Goal: Transaction & Acquisition: Purchase product/service

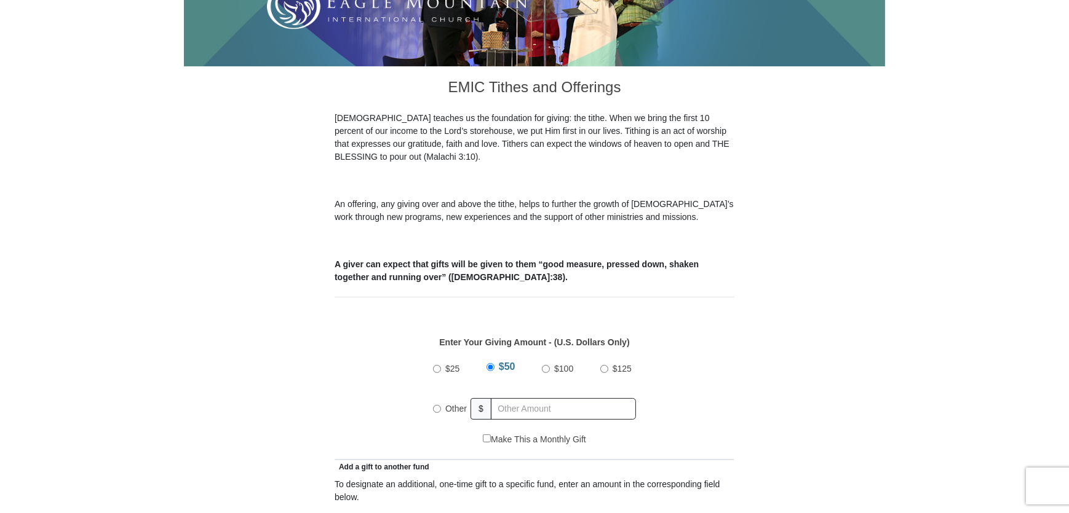
scroll to position [391, 0]
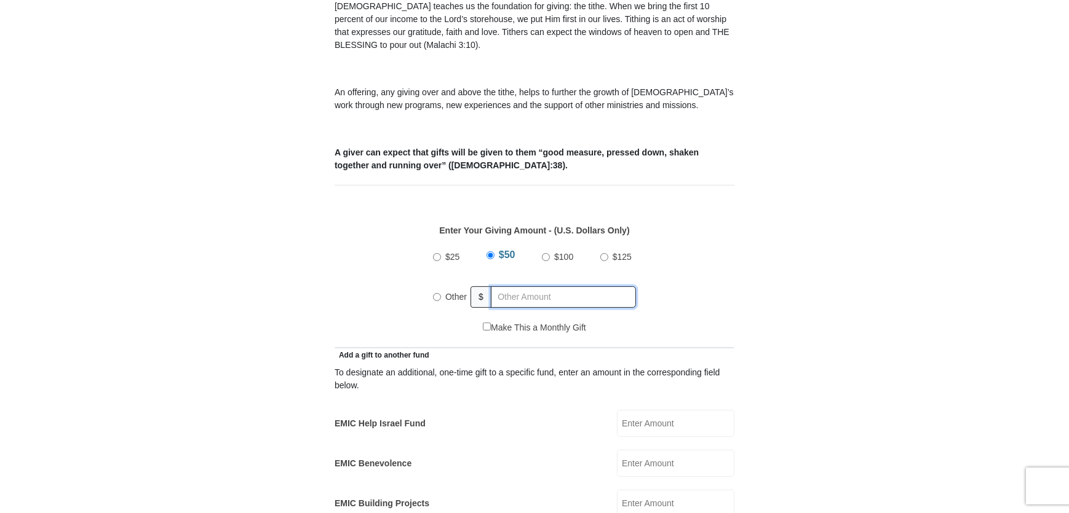
radio input "true"
click at [510, 287] on input "text" at bounding box center [565, 298] width 141 height 22
type input "499"
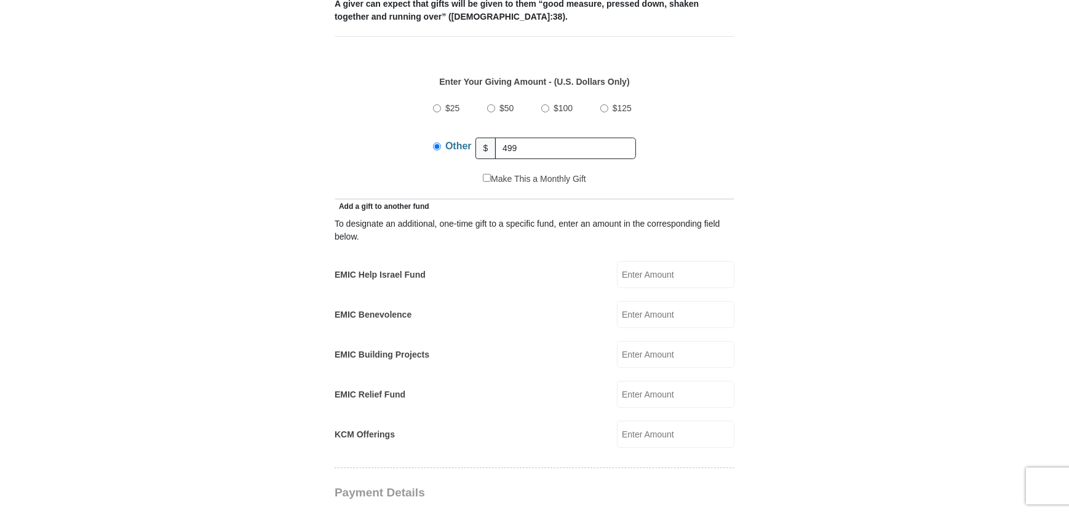
scroll to position [559, 0]
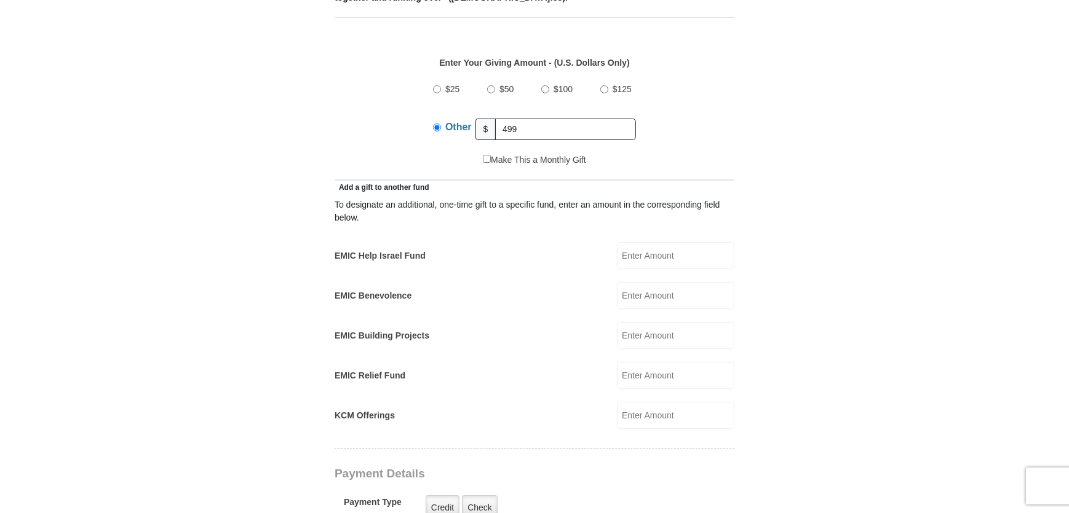
click at [648, 242] on input "EMIC Help Israel Fund" at bounding box center [675, 255] width 117 height 27
type input "50"
type input "25"
type input "10"
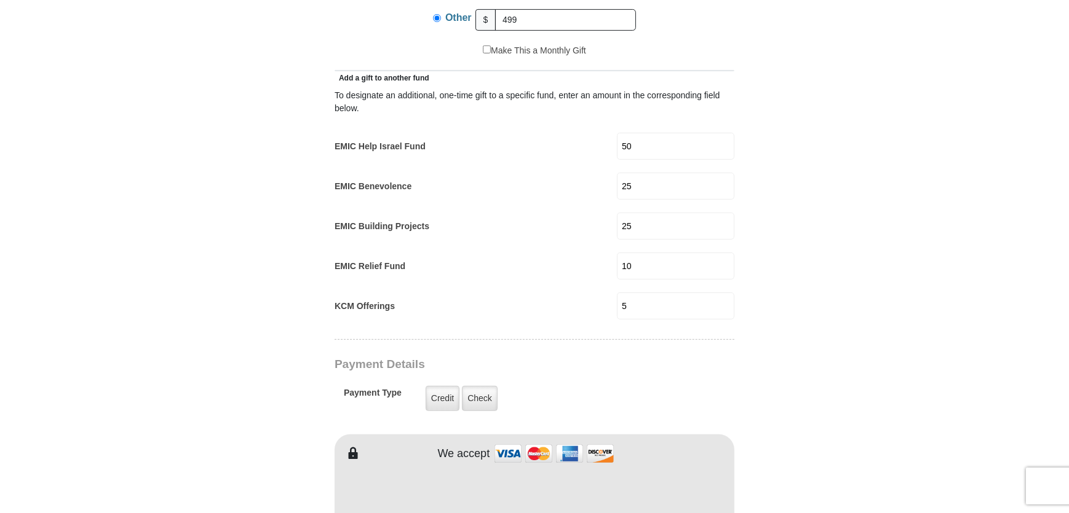
scroll to position [652, 0]
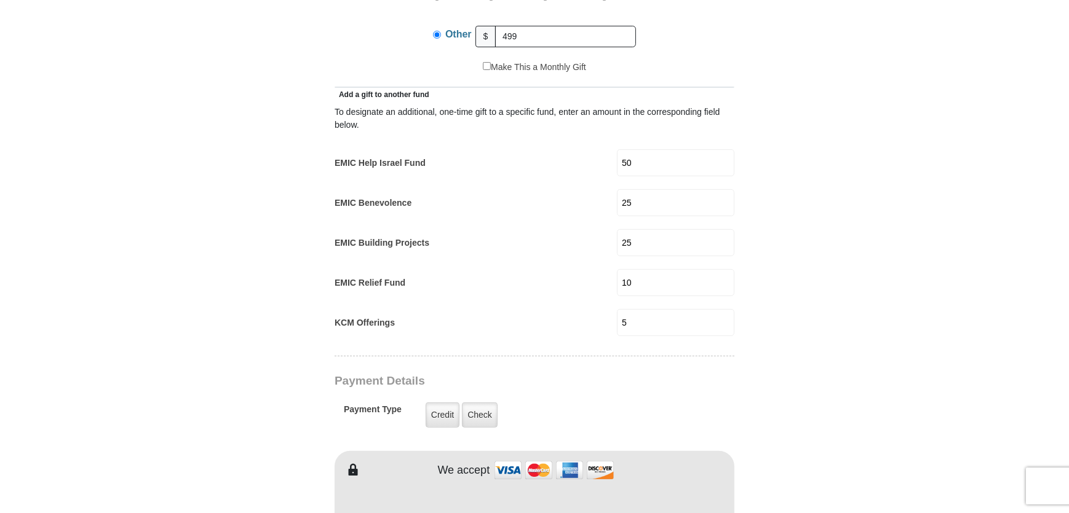
click at [623, 309] on input "5" at bounding box center [675, 322] width 117 height 27
type input "15"
click at [630, 270] on input "10" at bounding box center [675, 282] width 117 height 27
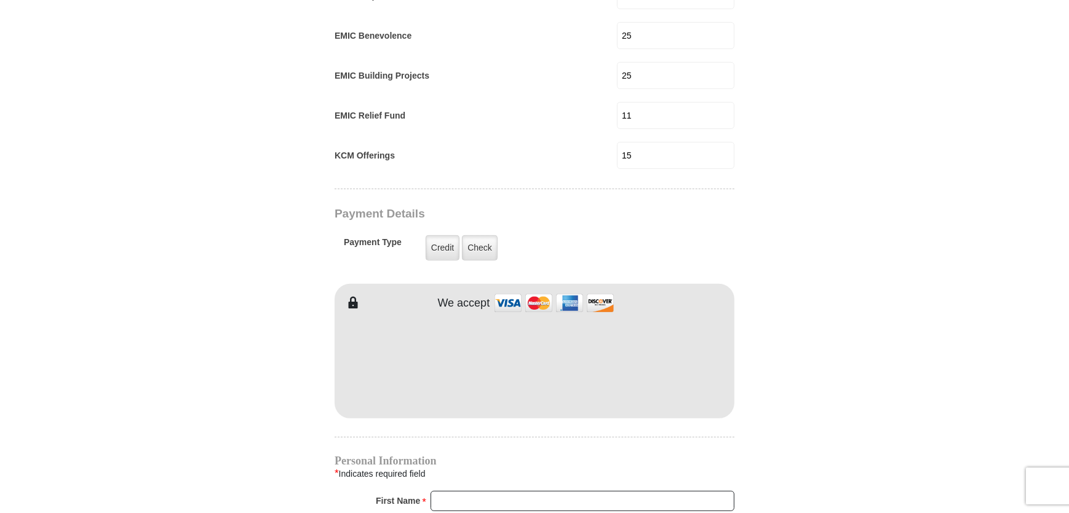
scroll to position [596, 0]
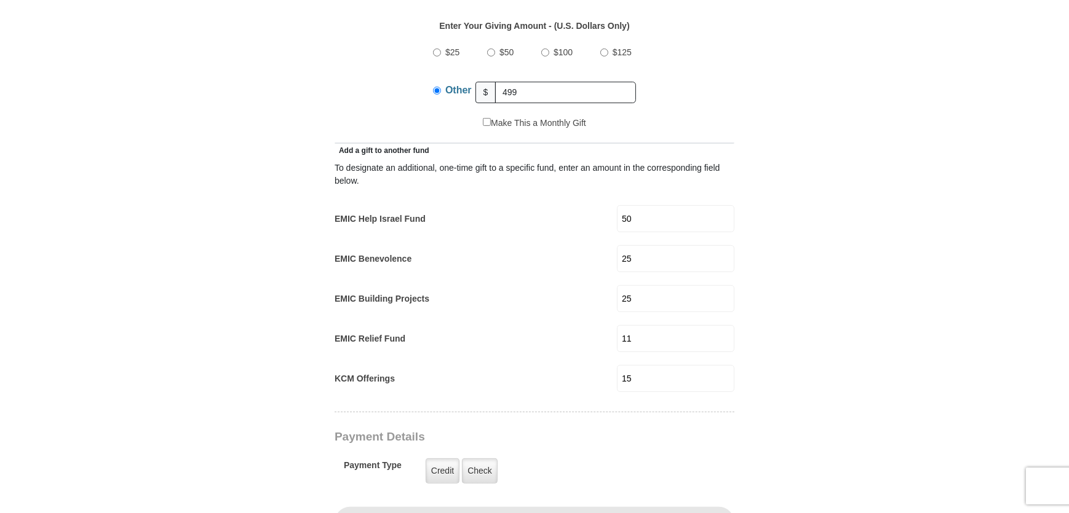
click at [633, 325] on input "11" at bounding box center [675, 338] width 117 height 27
type input "10"
drag, startPoint x: 531, startPoint y: 78, endPoint x: 491, endPoint y: 76, distance: 40.0
click at [501, 82] on input "499" at bounding box center [565, 93] width 141 height 22
type input "500"
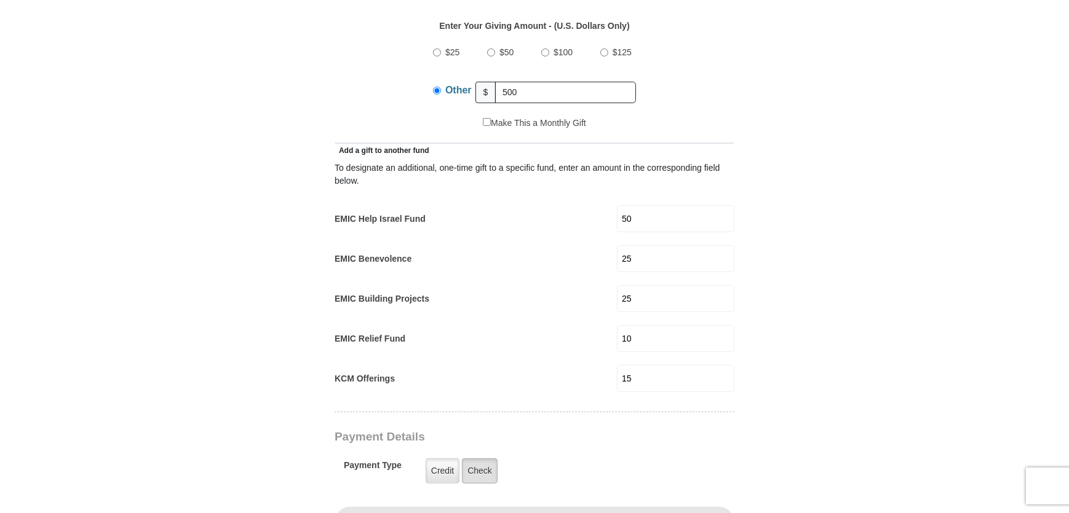
click at [473, 459] on label "Check" at bounding box center [480, 471] width 36 height 25
click at [0, 0] on input "Check" at bounding box center [0, 0] width 0 height 0
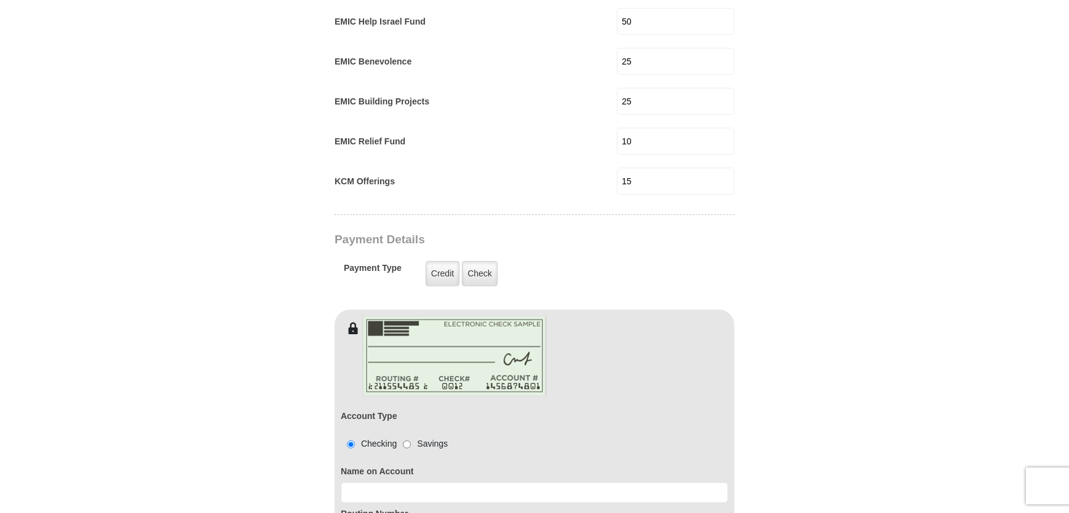
scroll to position [819, 0]
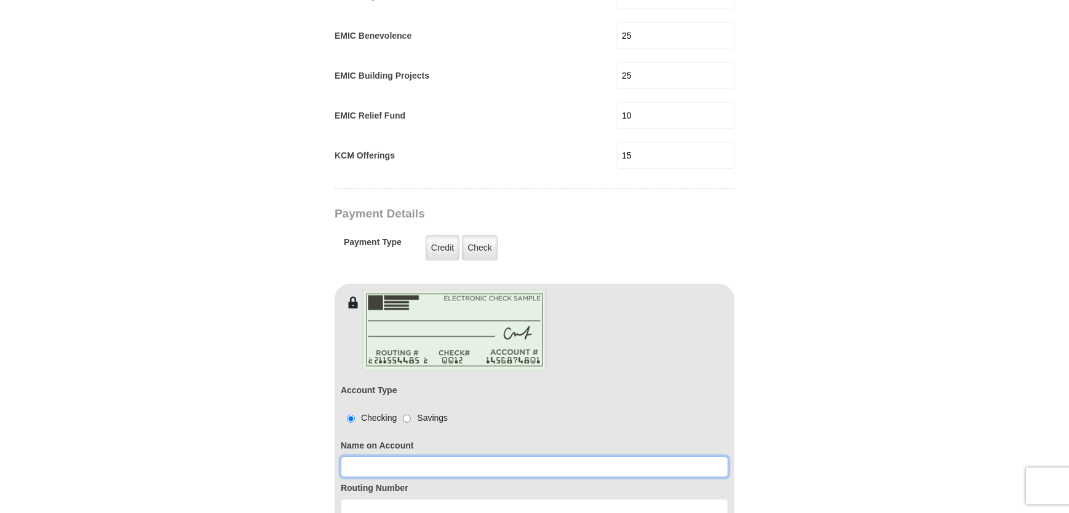
click at [374, 457] on input at bounding box center [534, 467] width 387 height 21
type input "[PERSON_NAME] & [PERSON_NAME]"
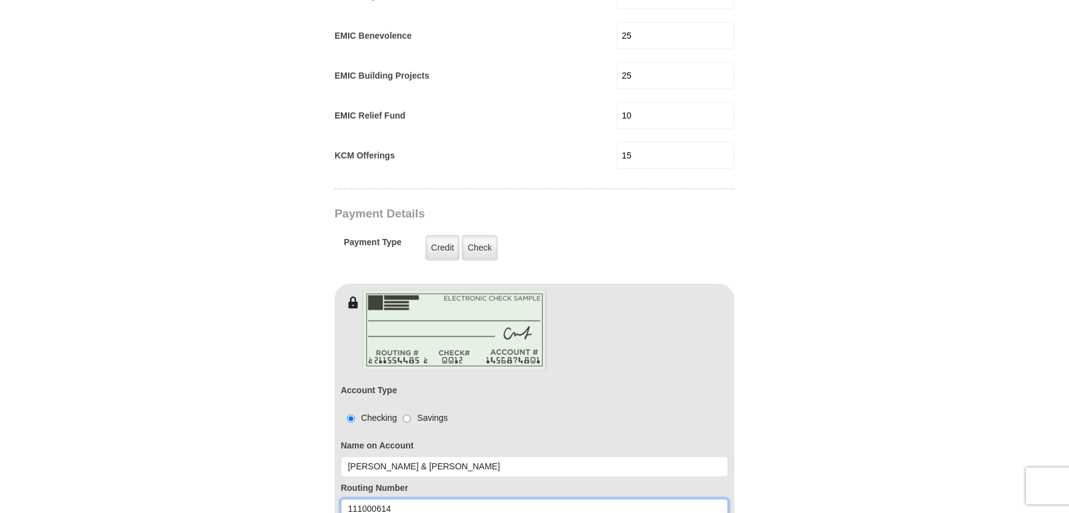
type input "111000614"
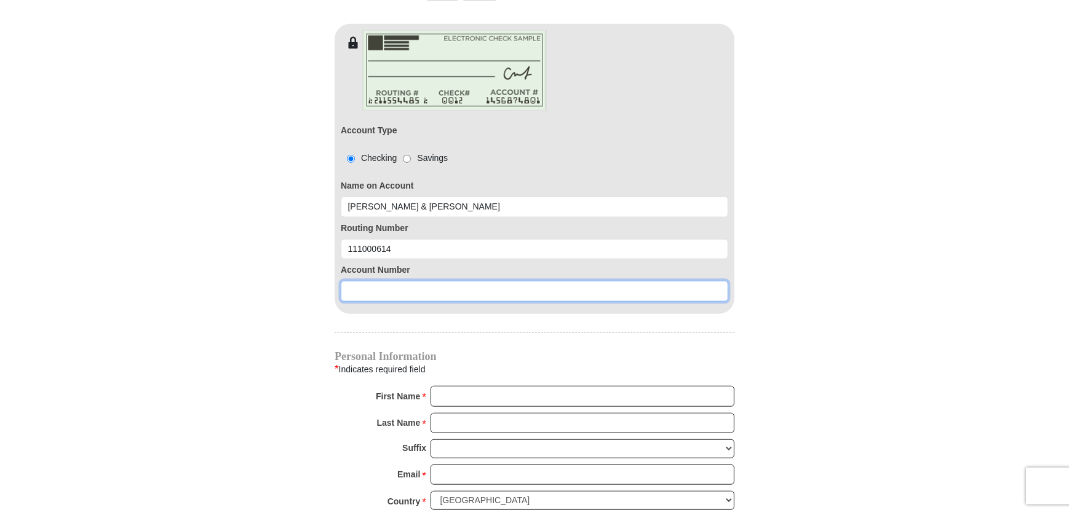
scroll to position [1097, 0]
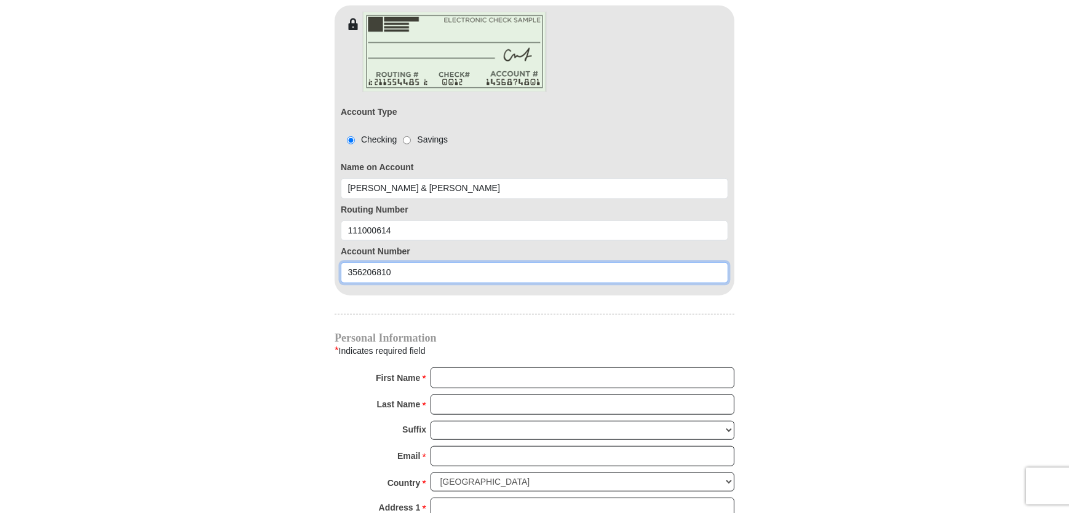
type input "356206810"
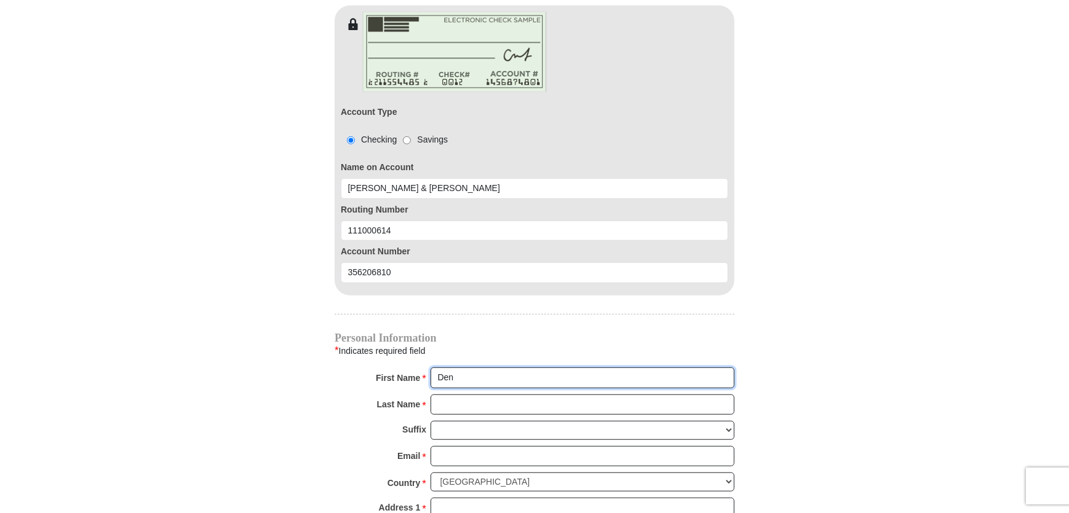
type input "[PERSON_NAME] & [PERSON_NAME]"
type input "[PERSON_NAME]"
type input "[PERSON_NAME][EMAIL_ADDRESS][PERSON_NAME][DOMAIN_NAME]"
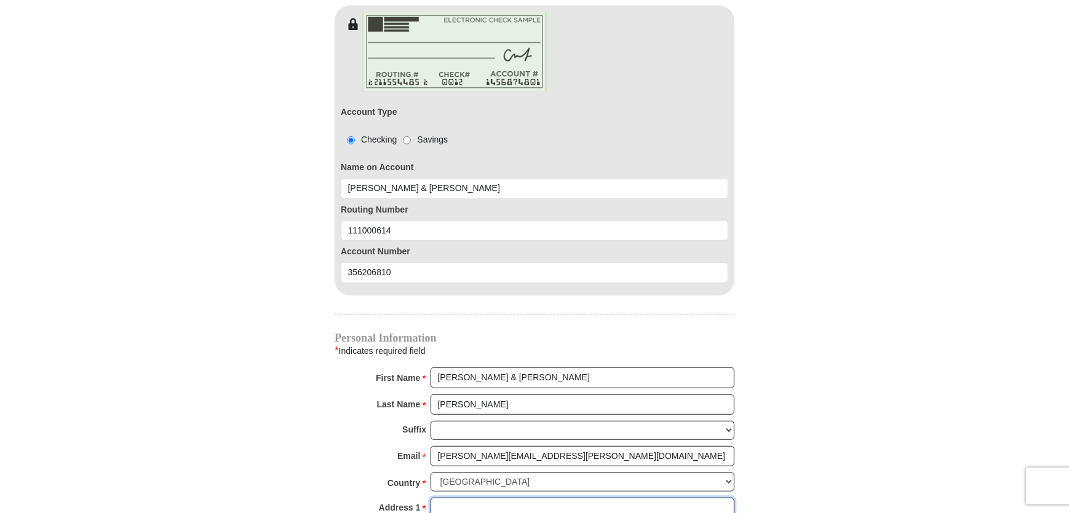
type input "[STREET_ADDRESS][PERSON_NAME]"
type input "Carrollton"
select select "[GEOGRAPHIC_DATA]"
type input "75010"
type input "4698798641"
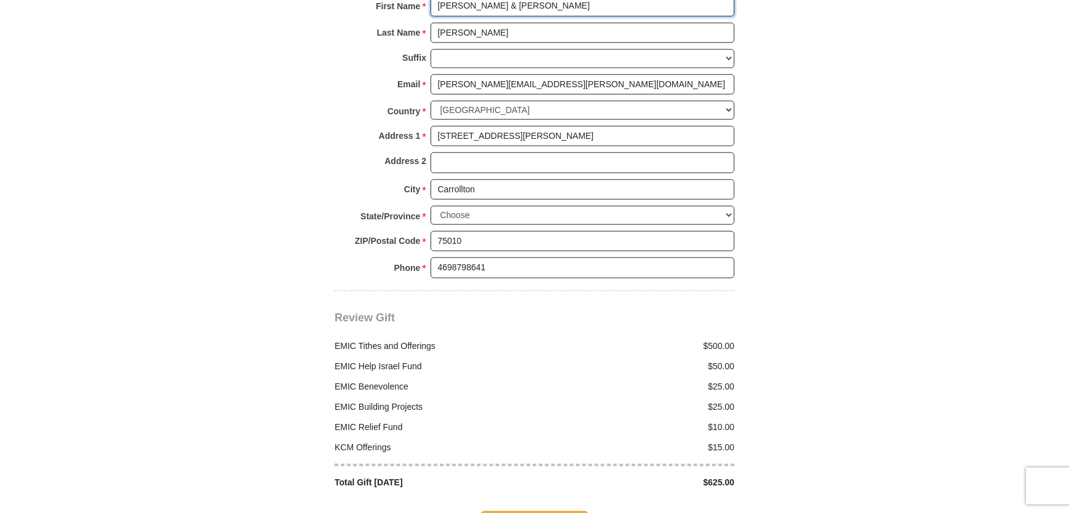
scroll to position [1489, 0]
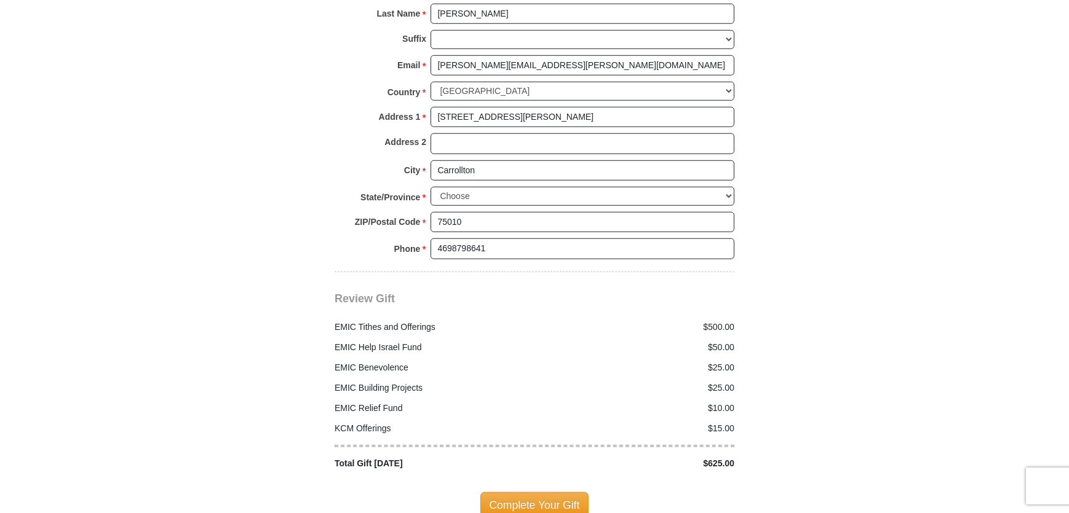
click at [504, 492] on span "Complete Your Gift" at bounding box center [534, 505] width 109 height 26
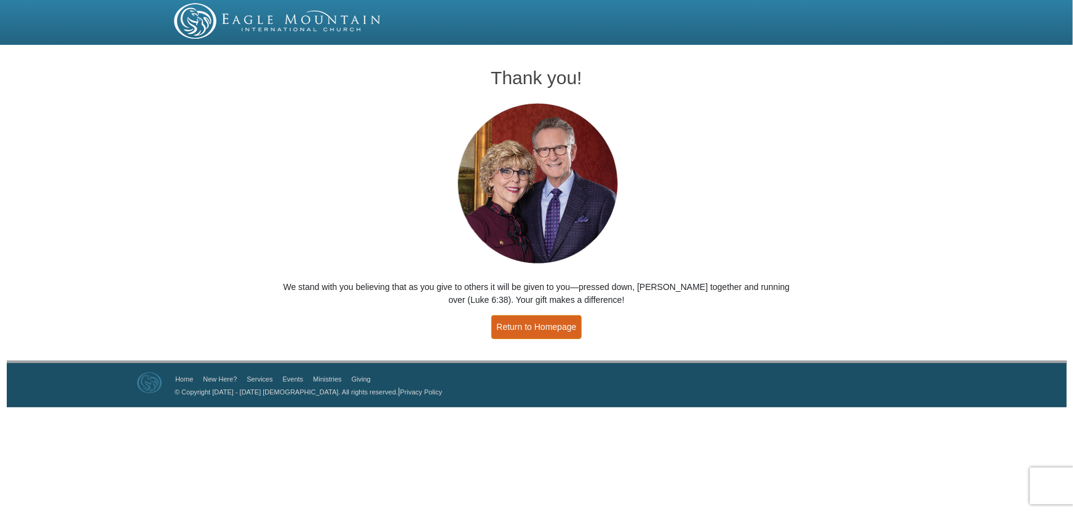
click at [552, 323] on link "Return to Homepage" at bounding box center [536, 327] width 91 height 24
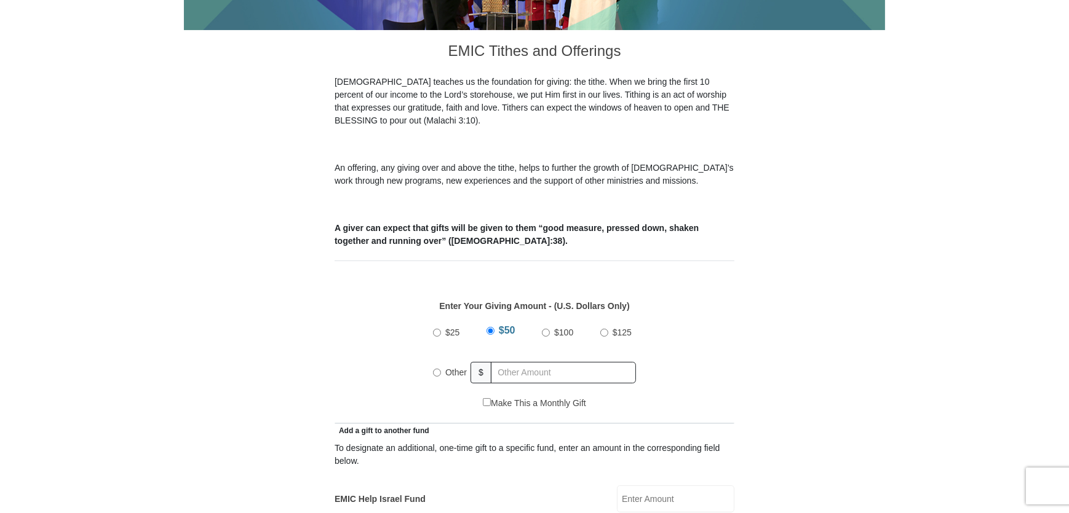
scroll to position [335, 0]
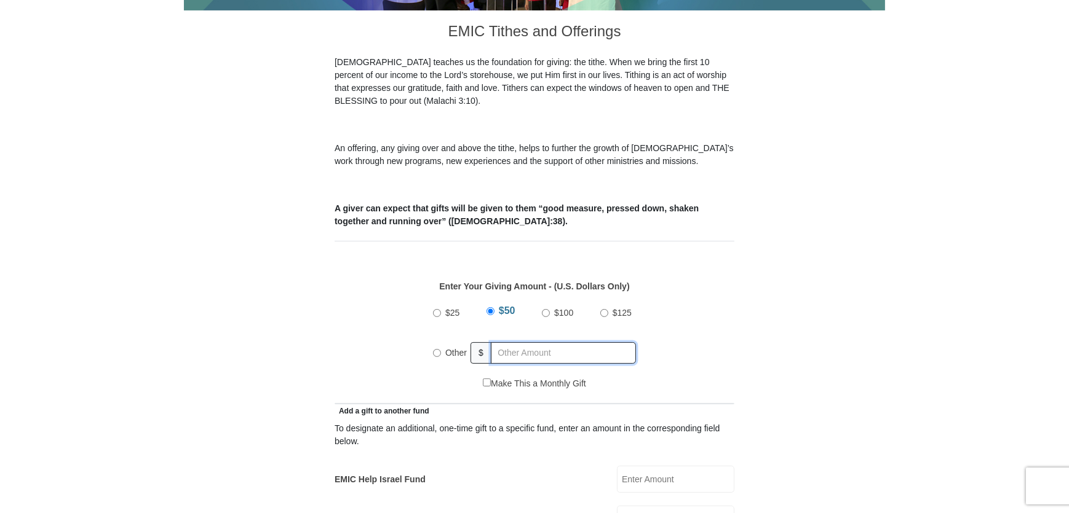
radio input "true"
drag, startPoint x: 499, startPoint y: 331, endPoint x: 505, endPoint y: 333, distance: 6.6
click at [499, 342] on input "text" at bounding box center [565, 353] width 141 height 22
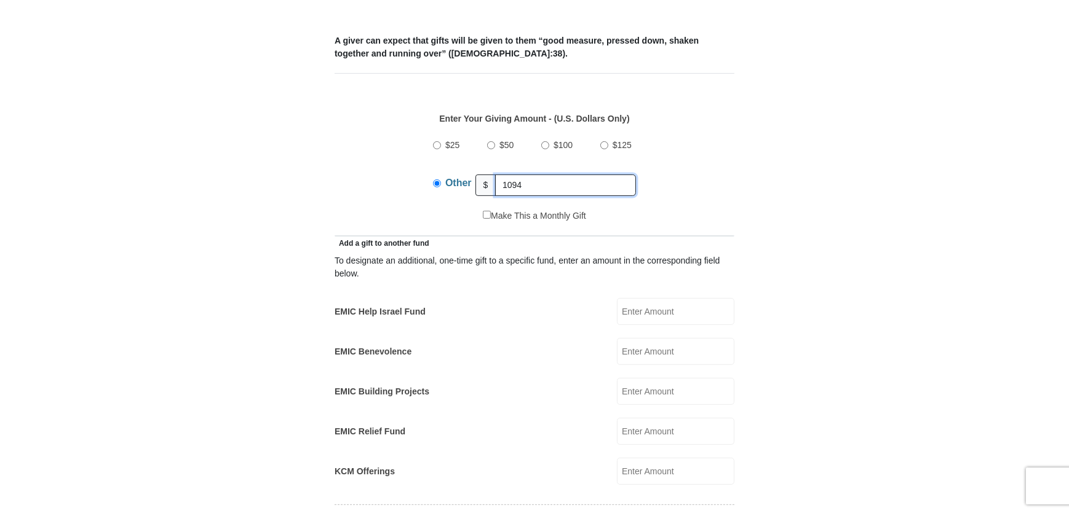
scroll to position [559, 0]
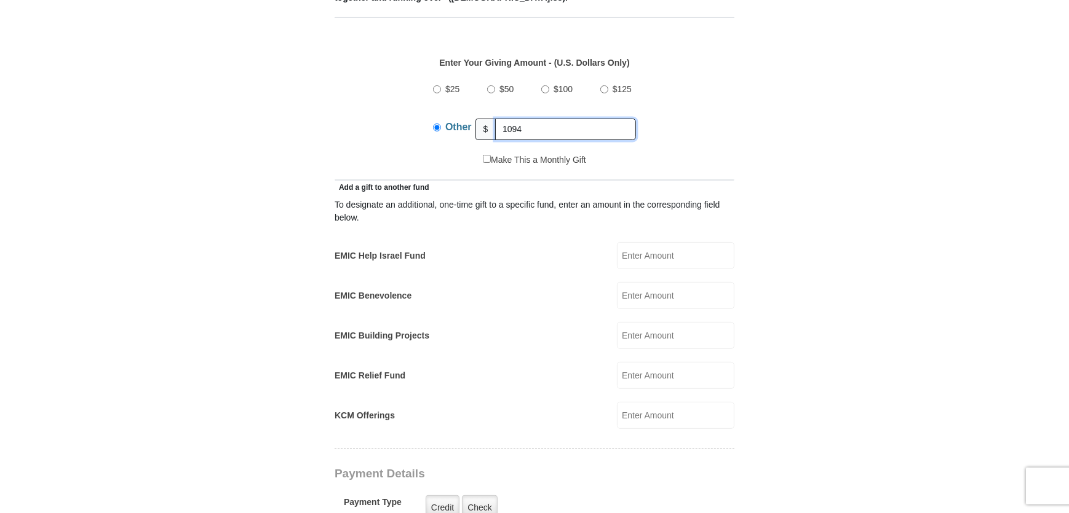
type input "1094"
click at [639, 325] on input "EMIC Building Projects" at bounding box center [675, 335] width 117 height 27
type input "200"
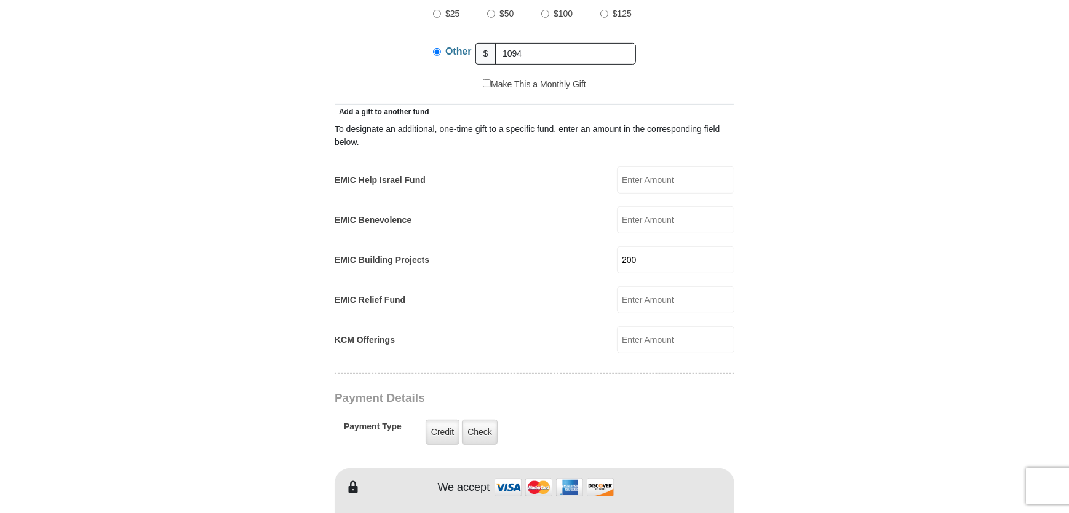
scroll to position [670, 0]
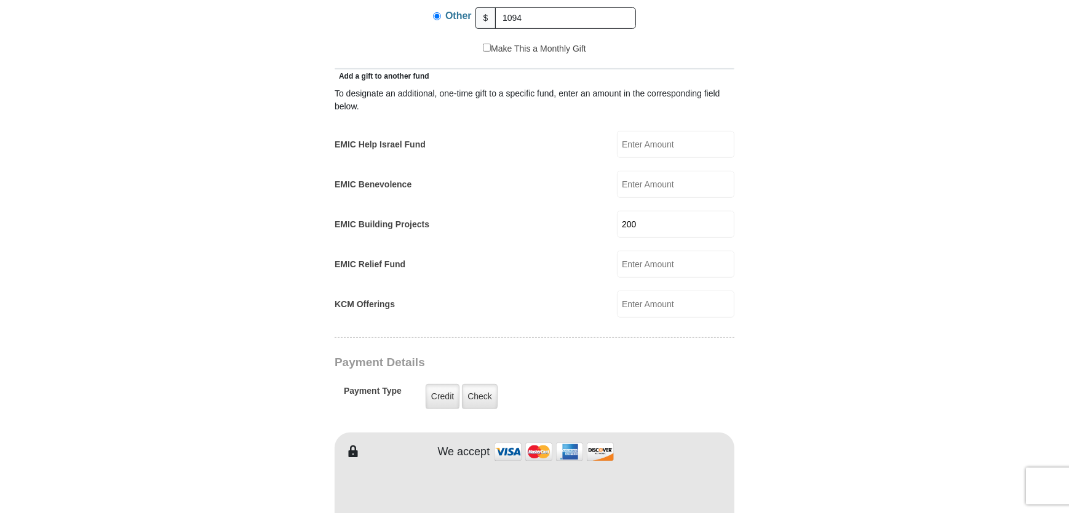
drag, startPoint x: 628, startPoint y: 283, endPoint x: 646, endPoint y: 289, distance: 18.1
click at [628, 291] on input "KCM Offerings" at bounding box center [675, 304] width 117 height 27
type input "100"
click at [668, 339] on div "EMIC Tithes and Offerings The Bible teaches us the foundation for giving: the t…" at bounding box center [534, 446] width 400 height 1542
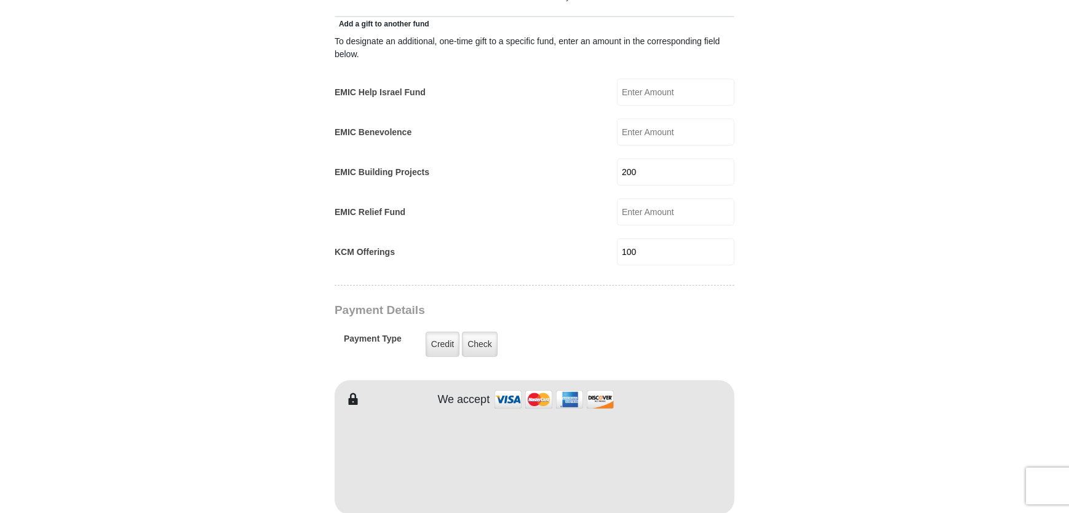
scroll to position [726, 0]
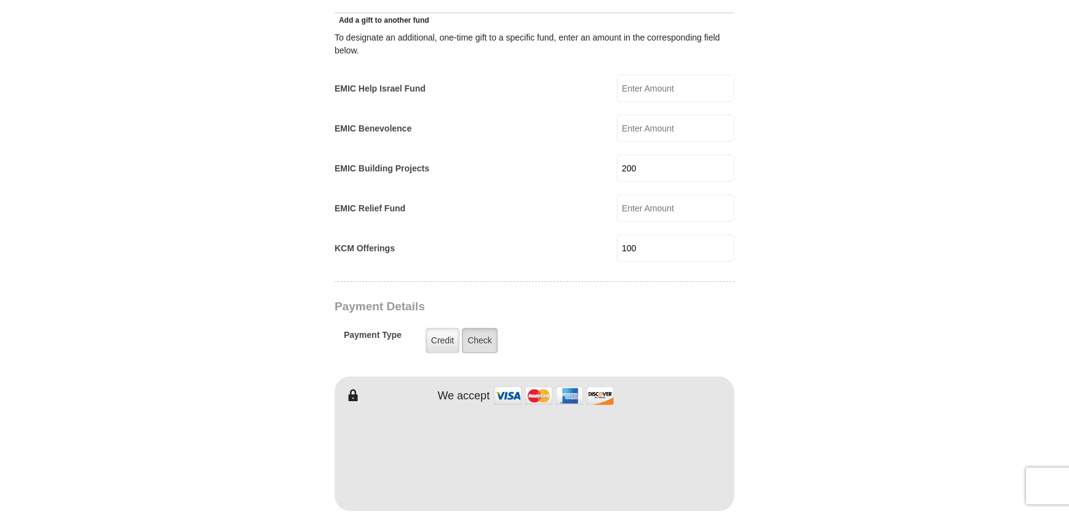
click at [488, 328] on label "Check" at bounding box center [480, 340] width 36 height 25
click at [0, 0] on input "Check" at bounding box center [0, 0] width 0 height 0
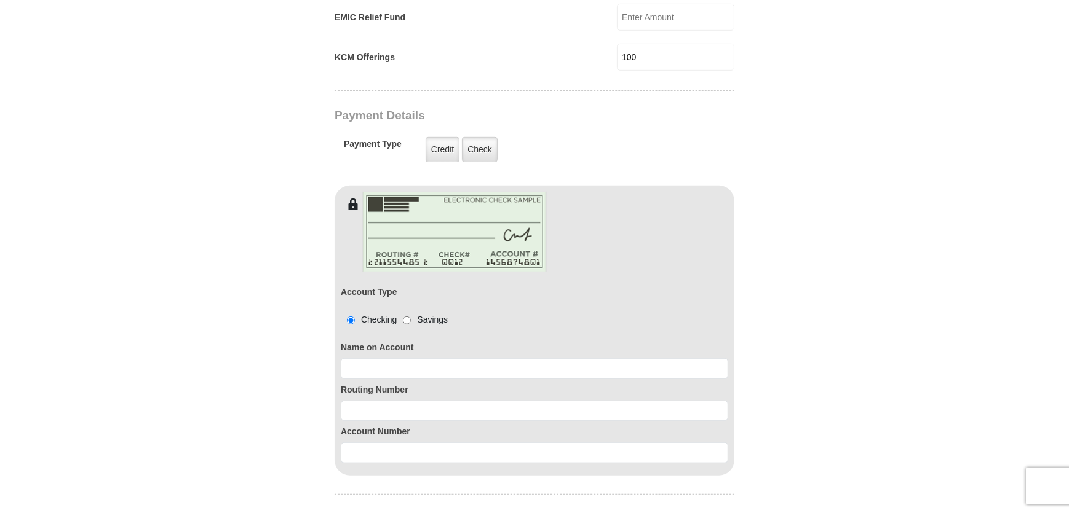
scroll to position [950, 0]
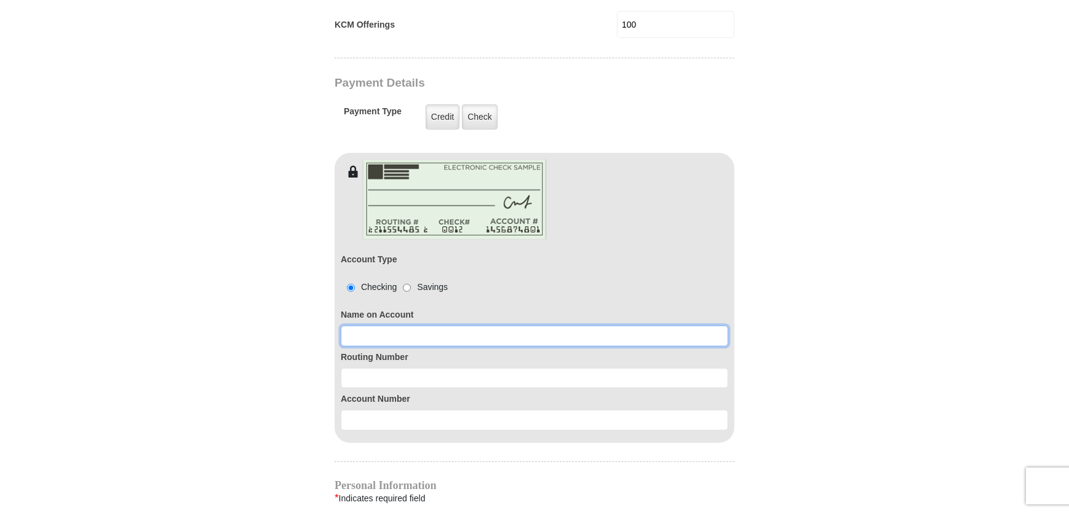
click at [398, 326] on input at bounding box center [534, 336] width 387 height 21
type input "WBC Electrical"
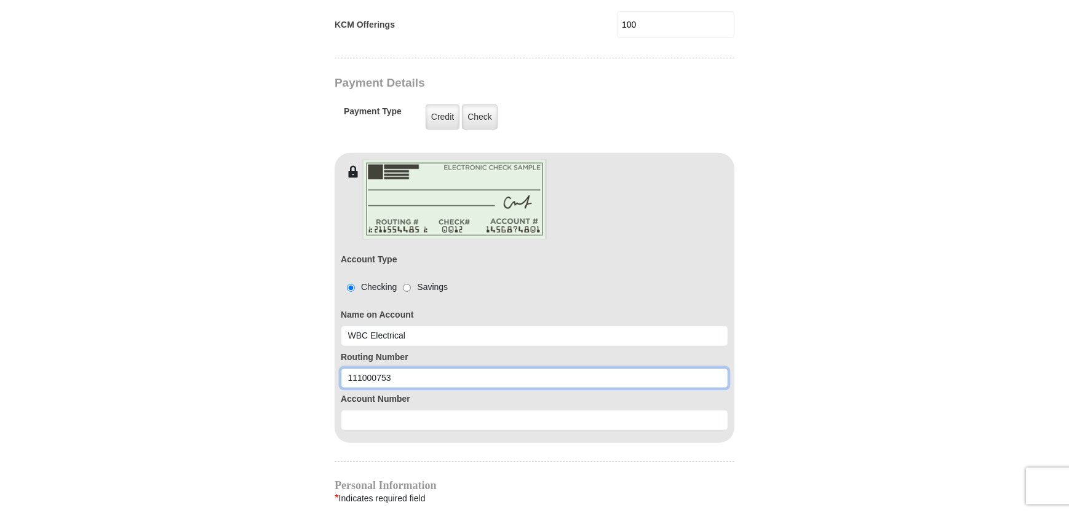
type input "111000753"
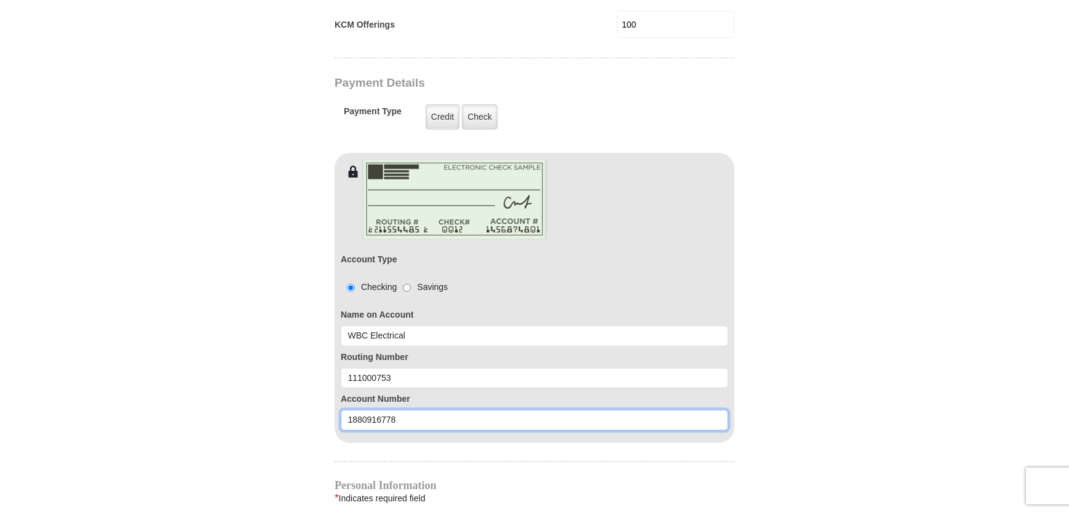
type input "1880916778"
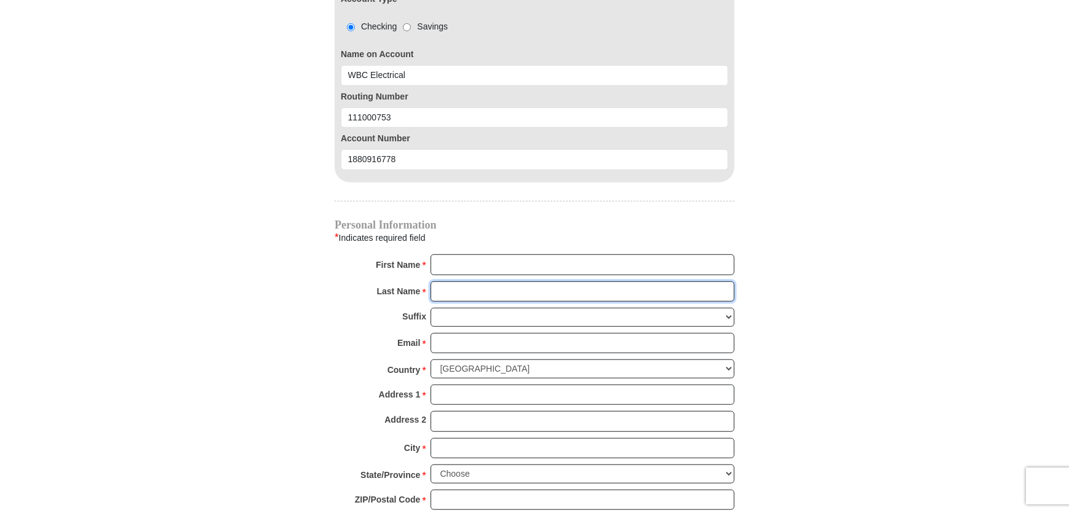
scroll to position [1229, 0]
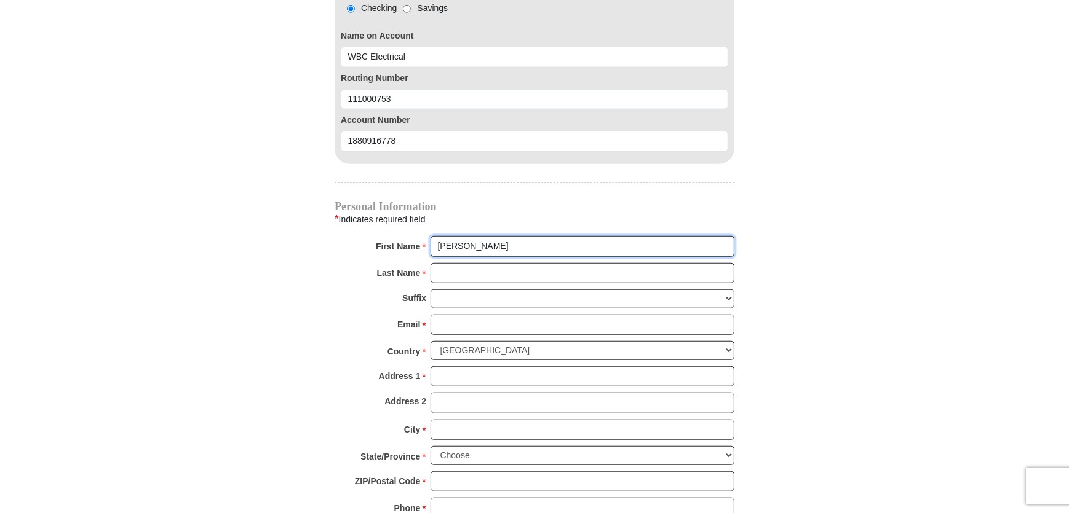
type input "[PERSON_NAME]"
type input "dennis@walkerconsultants.net"
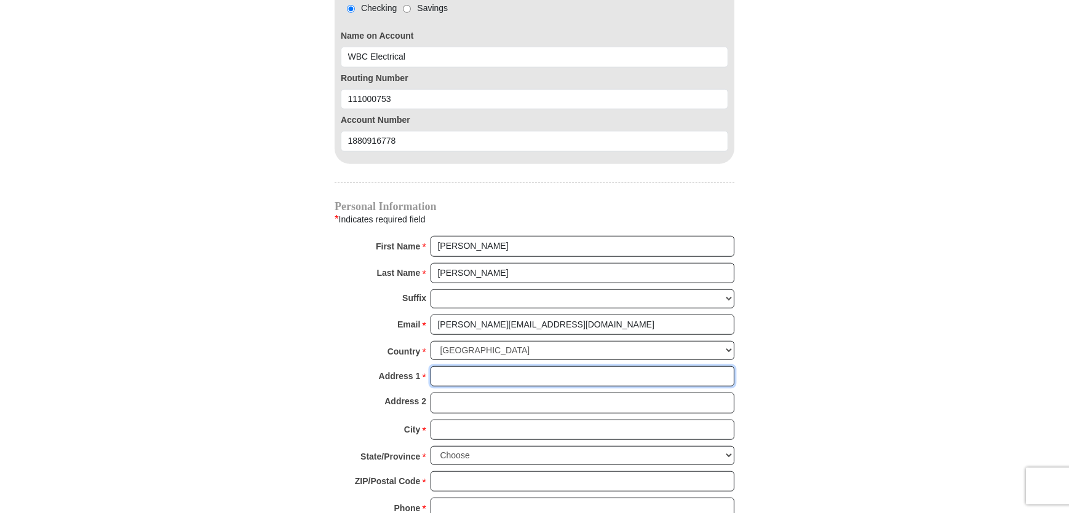
type input "[STREET_ADDRESS][PERSON_NAME]"
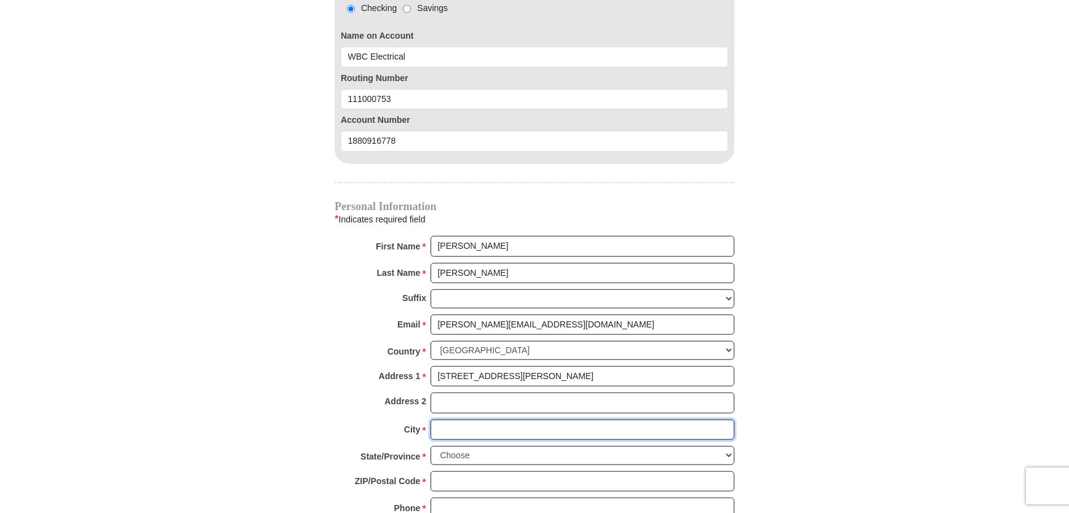
type input "Carrollton"
select select "[GEOGRAPHIC_DATA]"
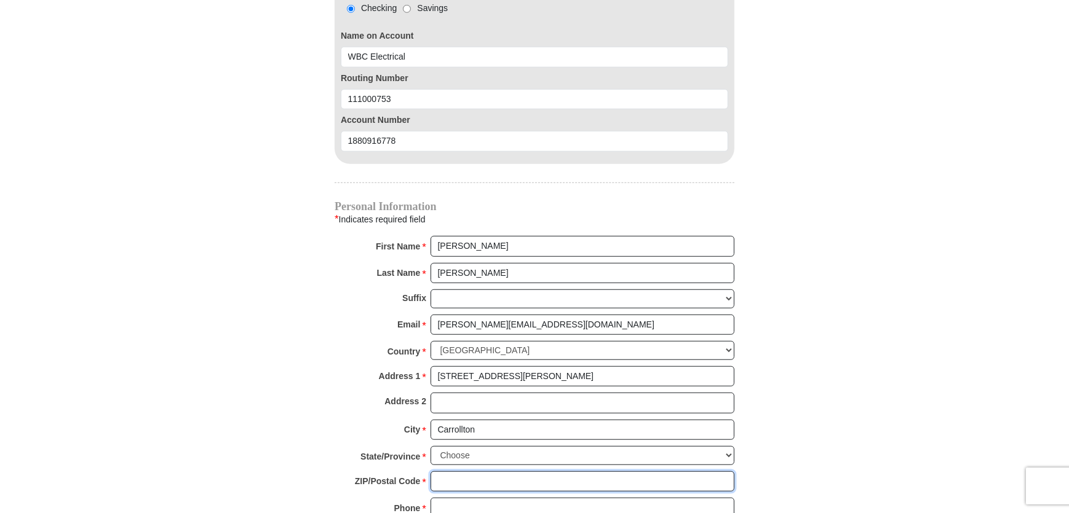
type input "75010"
type input "4688798641"
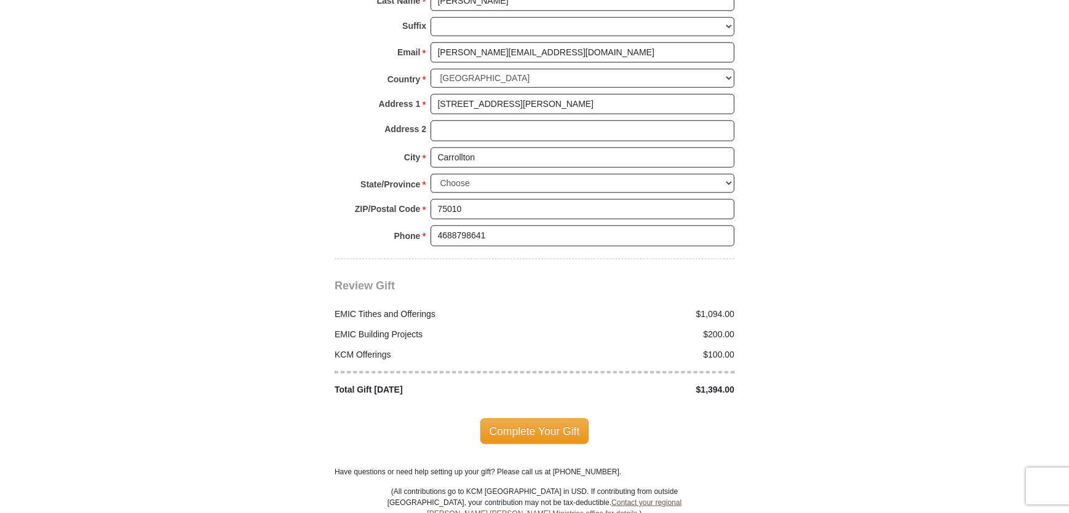
scroll to position [1508, 0]
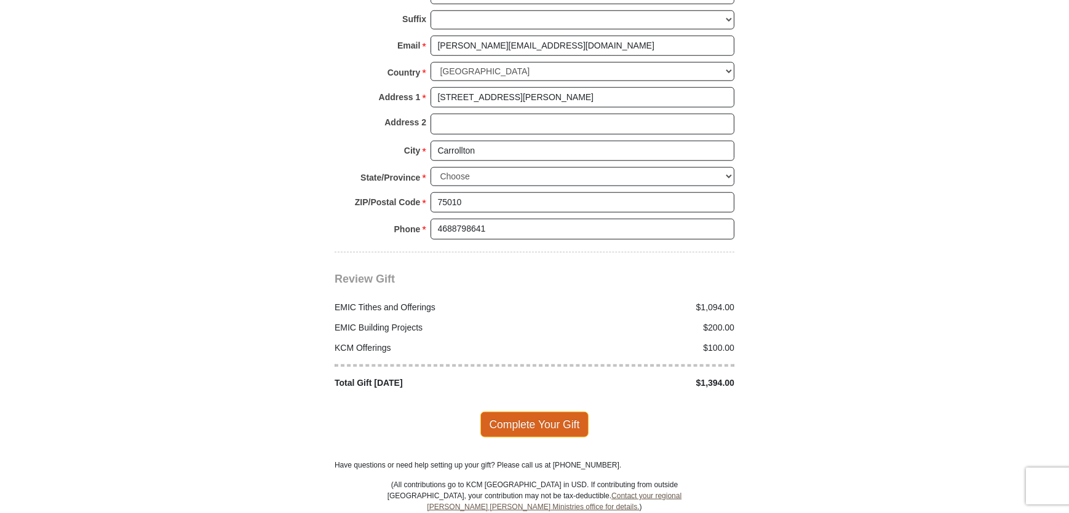
click at [536, 412] on span "Complete Your Gift" at bounding box center [534, 425] width 109 height 26
